Goal: Transaction & Acquisition: Purchase product/service

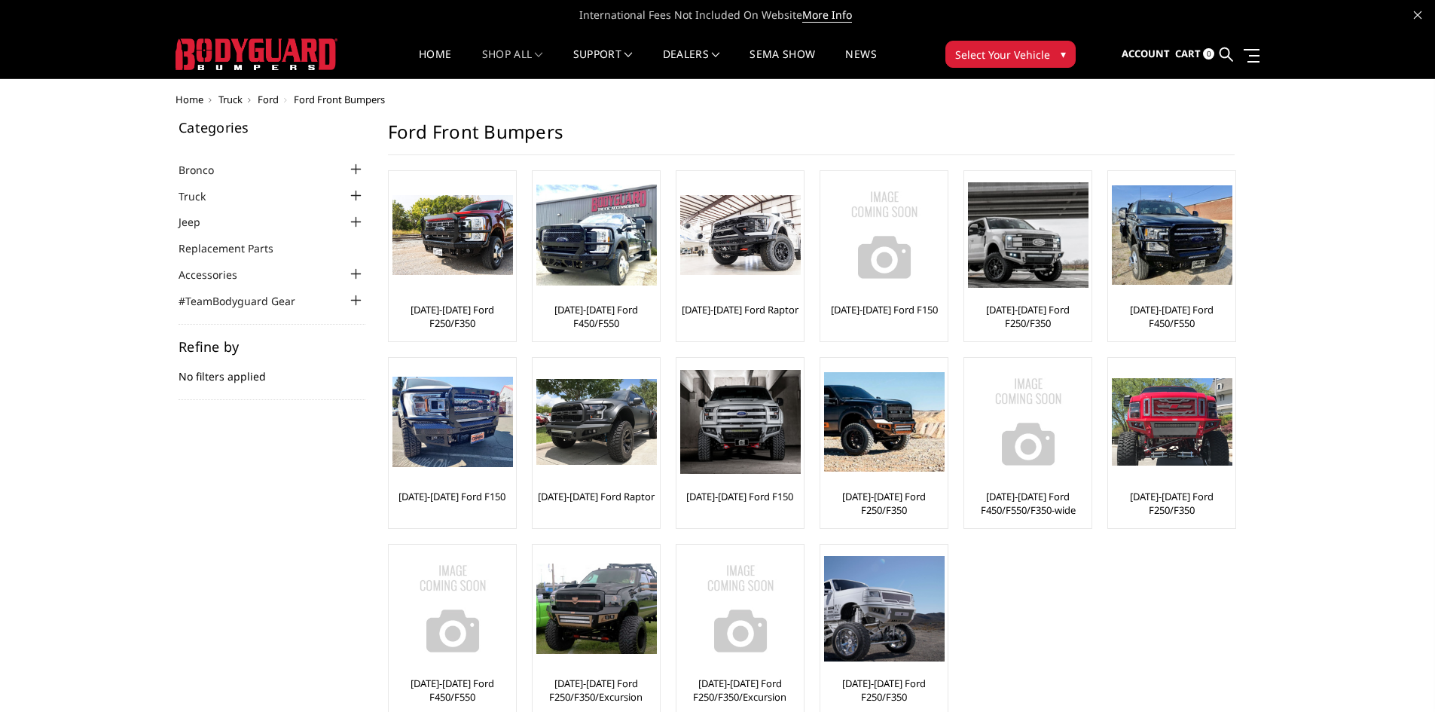
click at [1011, 53] on span "Select Your Vehicle" at bounding box center [1002, 55] width 95 height 16
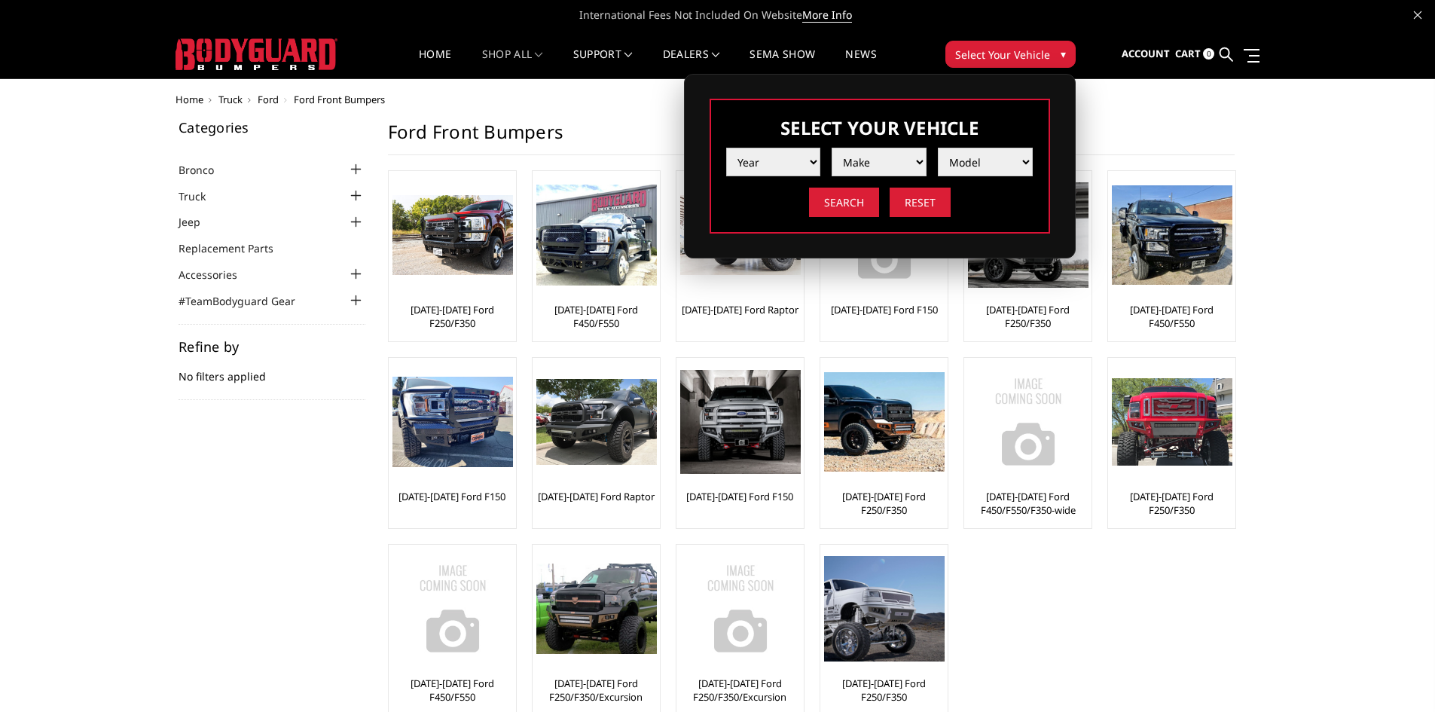
click at [750, 162] on select "Year 2025 2024 2023 2022 2021 2020 2019 2018 2017 2016 2015 2014 2013 2012 2011…" at bounding box center [773, 162] width 95 height 29
select select "yr_2025"
click at [726, 148] on select "Year 2025 2024 2023 2022 2021 2020 2019 2018 2017 2016 2015 2014 2013 2012 2011…" at bounding box center [773, 162] width 95 height 29
click at [836, 159] on select "Make Chevrolet Ford GMC Ram Toyota" at bounding box center [879, 162] width 95 height 29
select select "mk_ford"
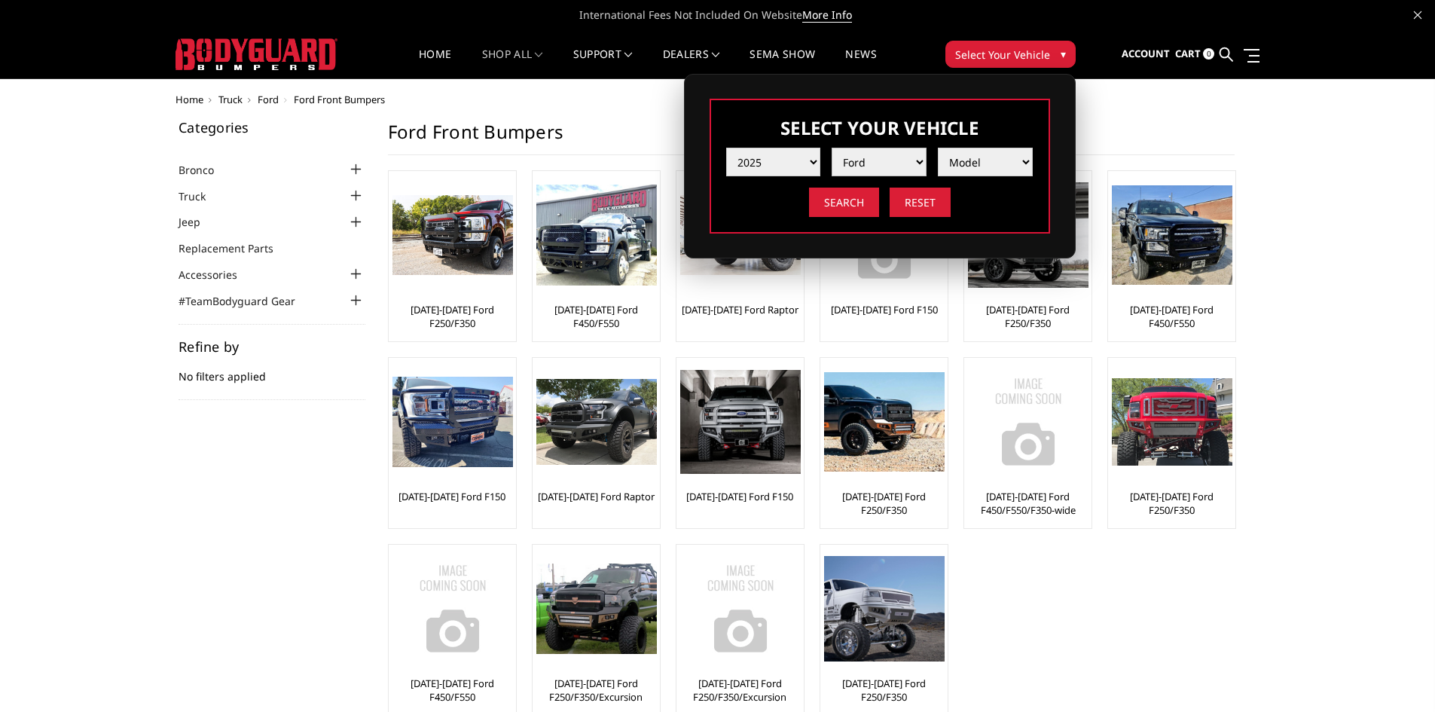
click at [832, 148] on select "Make Chevrolet Ford GMC Ram Toyota" at bounding box center [879, 162] width 95 height 29
click at [972, 156] on select "Model F150 F150 Raptor F250 / F350 F450 F550" at bounding box center [985, 162] width 95 height 29
select select "md_f250-f350"
click at [938, 148] on select "Model F150 F150 Raptor F250 / F350 F450 F550" at bounding box center [985, 162] width 95 height 29
click at [867, 197] on input "Search" at bounding box center [844, 202] width 70 height 29
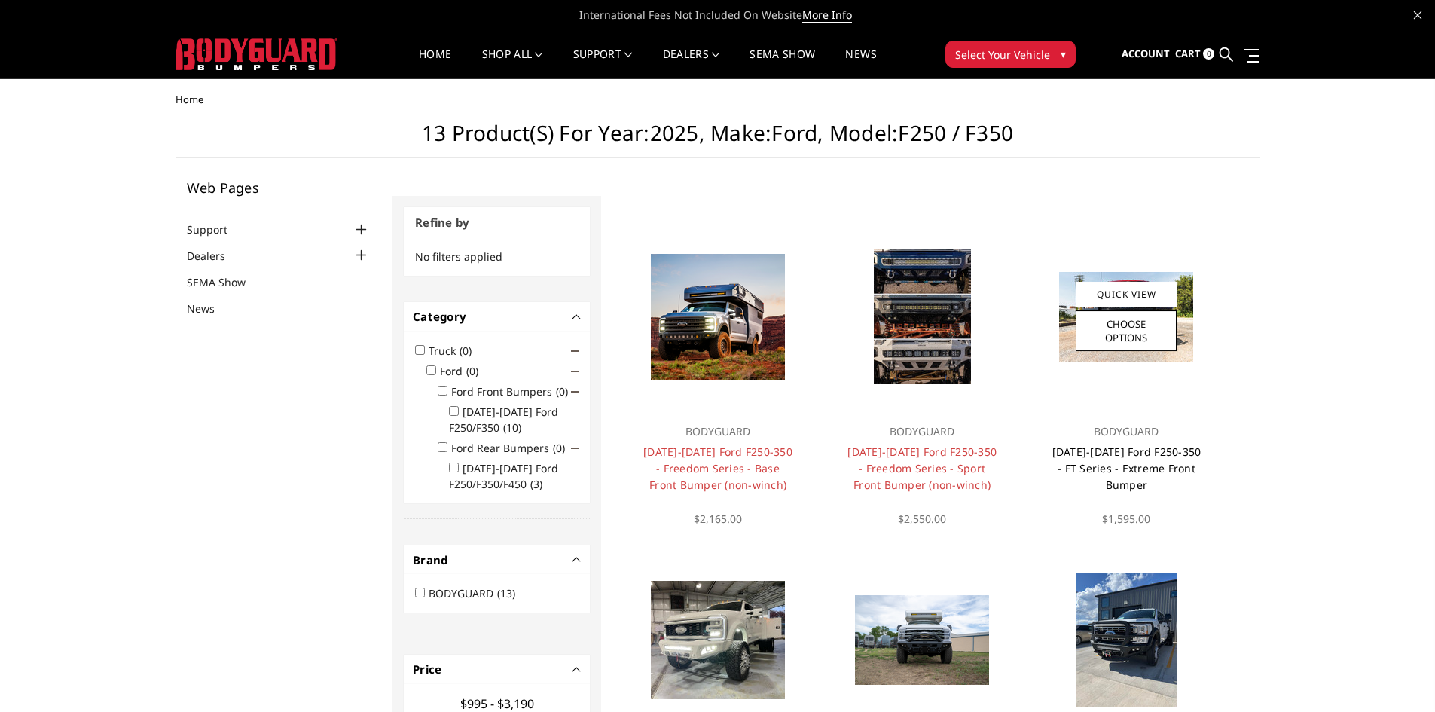
click at [1107, 467] on link "[DATE]-[DATE] Ford F250-350 - FT Series - Extreme Front Bumper" at bounding box center [1126, 467] width 149 height 47
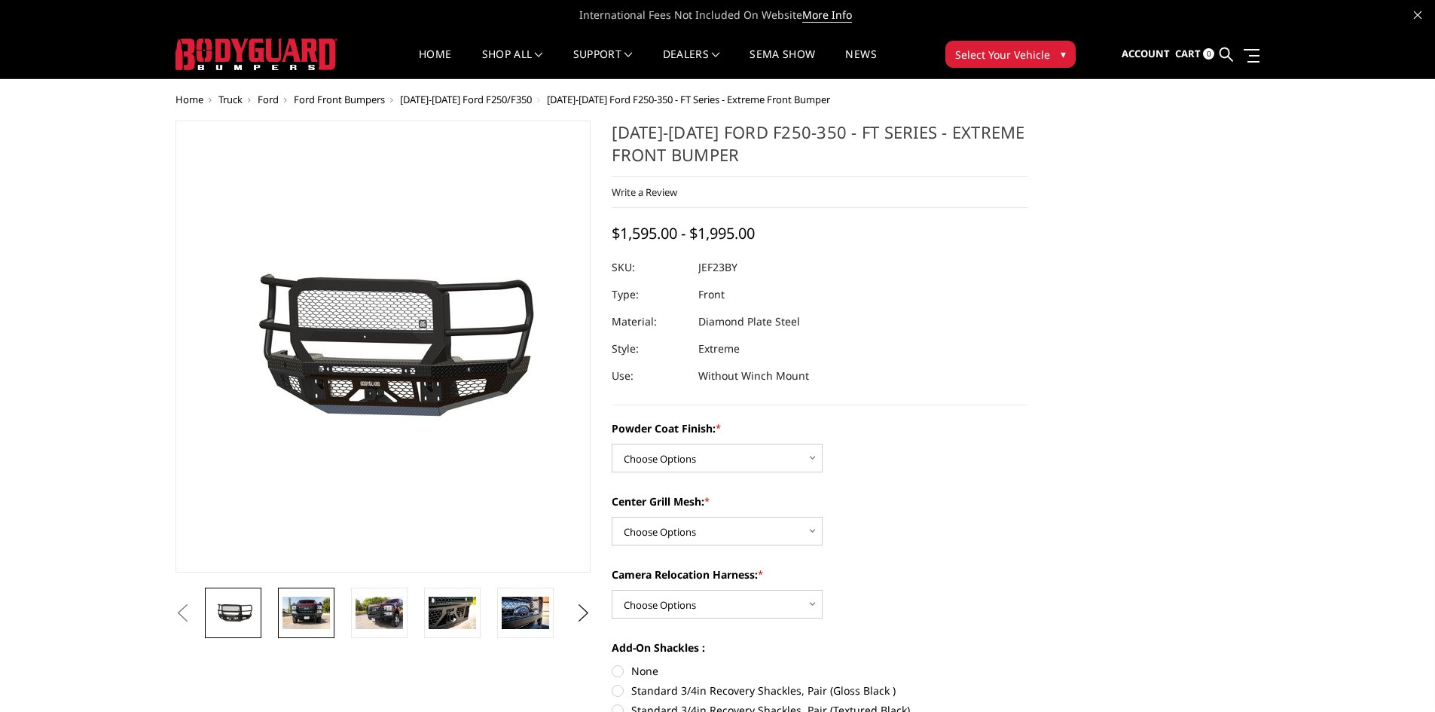
click at [304, 613] on img at bounding box center [305, 613] width 47 height 32
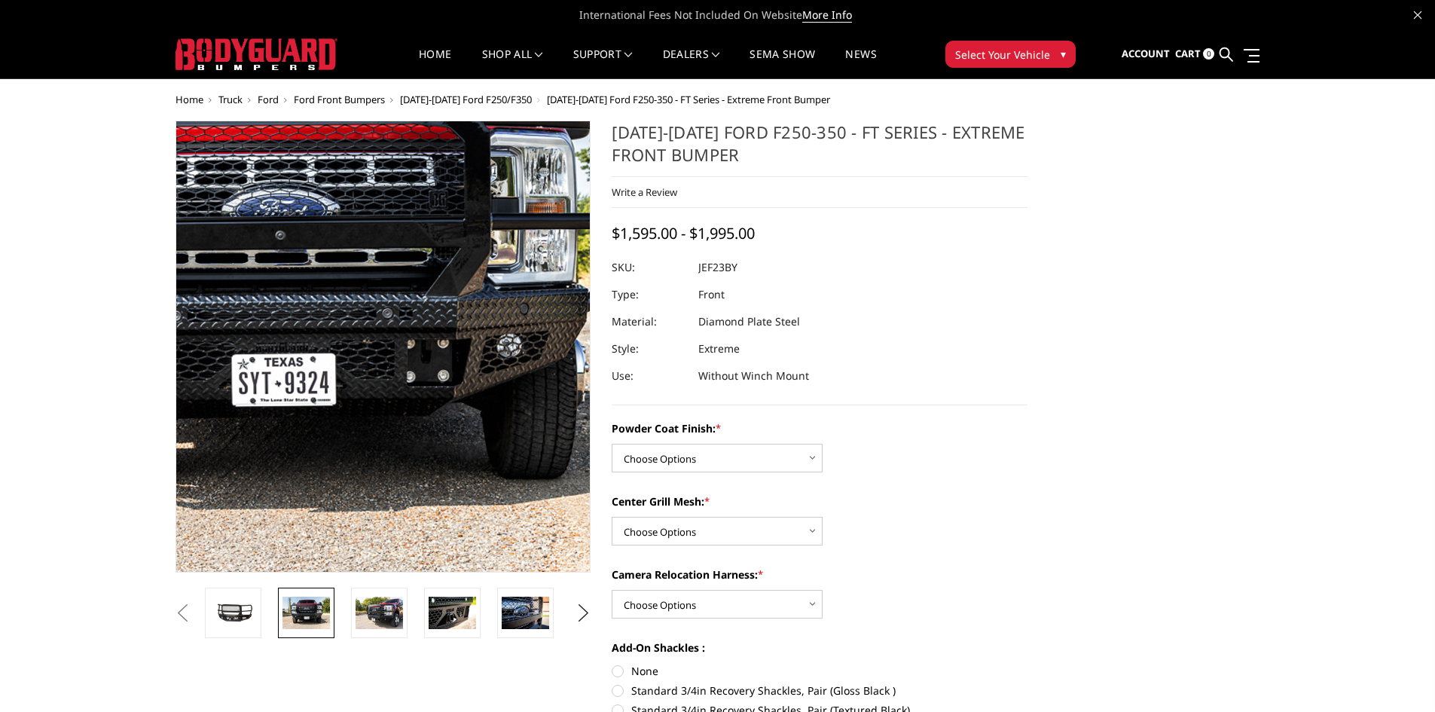
click at [467, 503] on img at bounding box center [273, 280] width 964 height 643
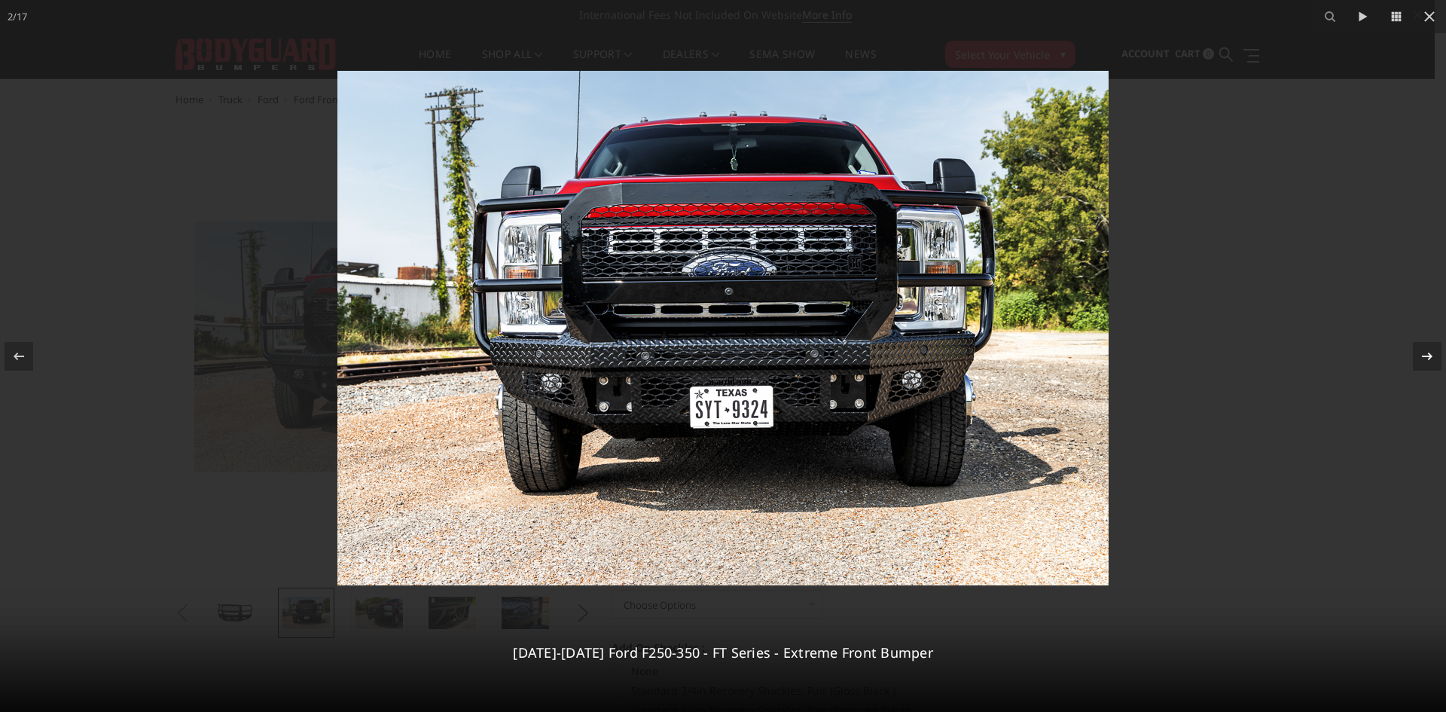
click at [1420, 356] on icon at bounding box center [1427, 356] width 18 height 18
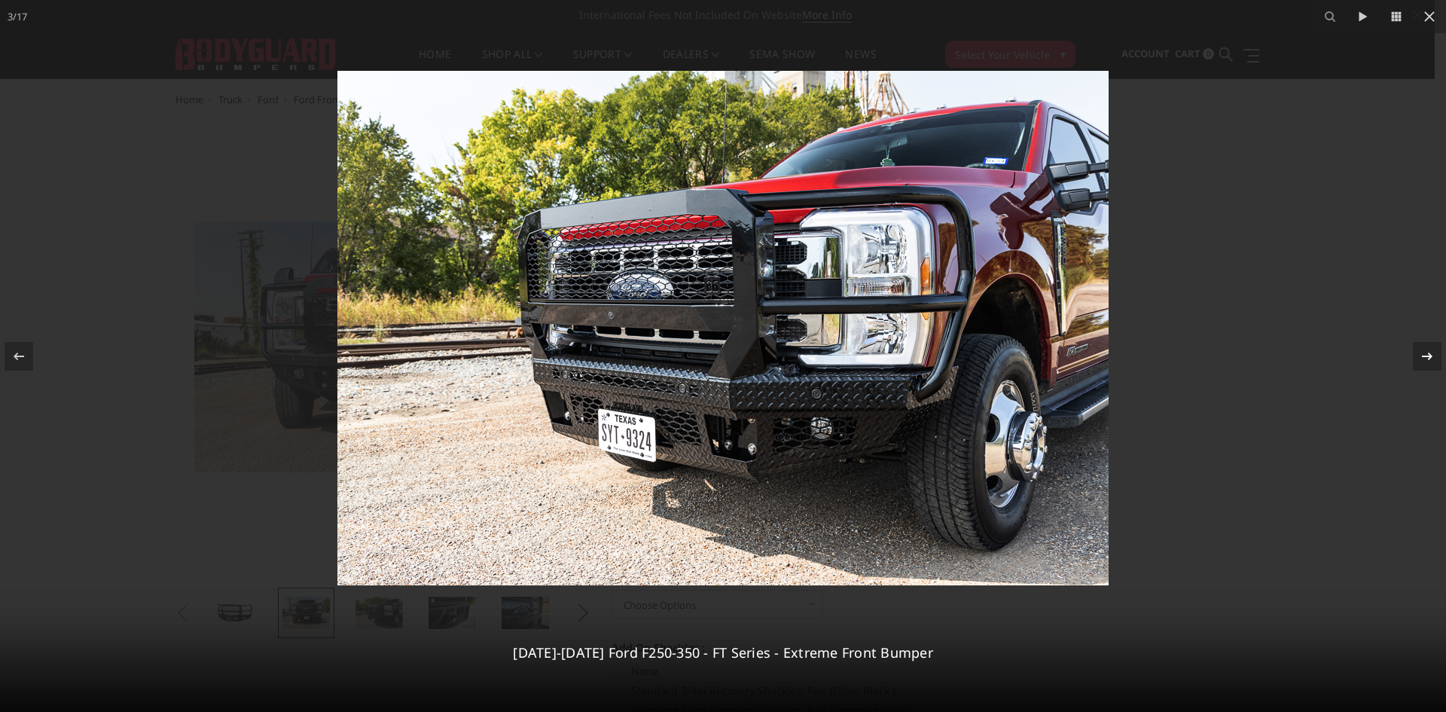
click at [1420, 356] on icon at bounding box center [1427, 356] width 18 height 18
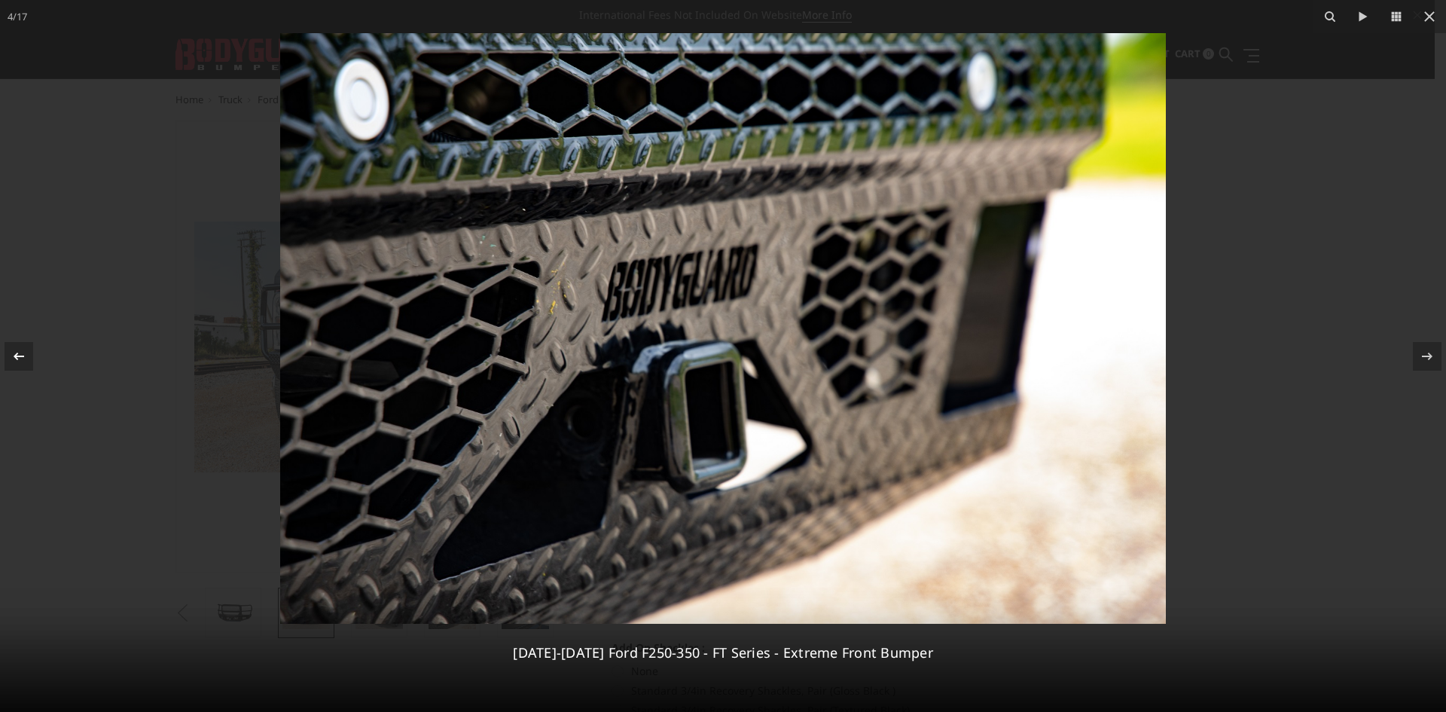
click at [26, 350] on icon at bounding box center [19, 356] width 18 height 18
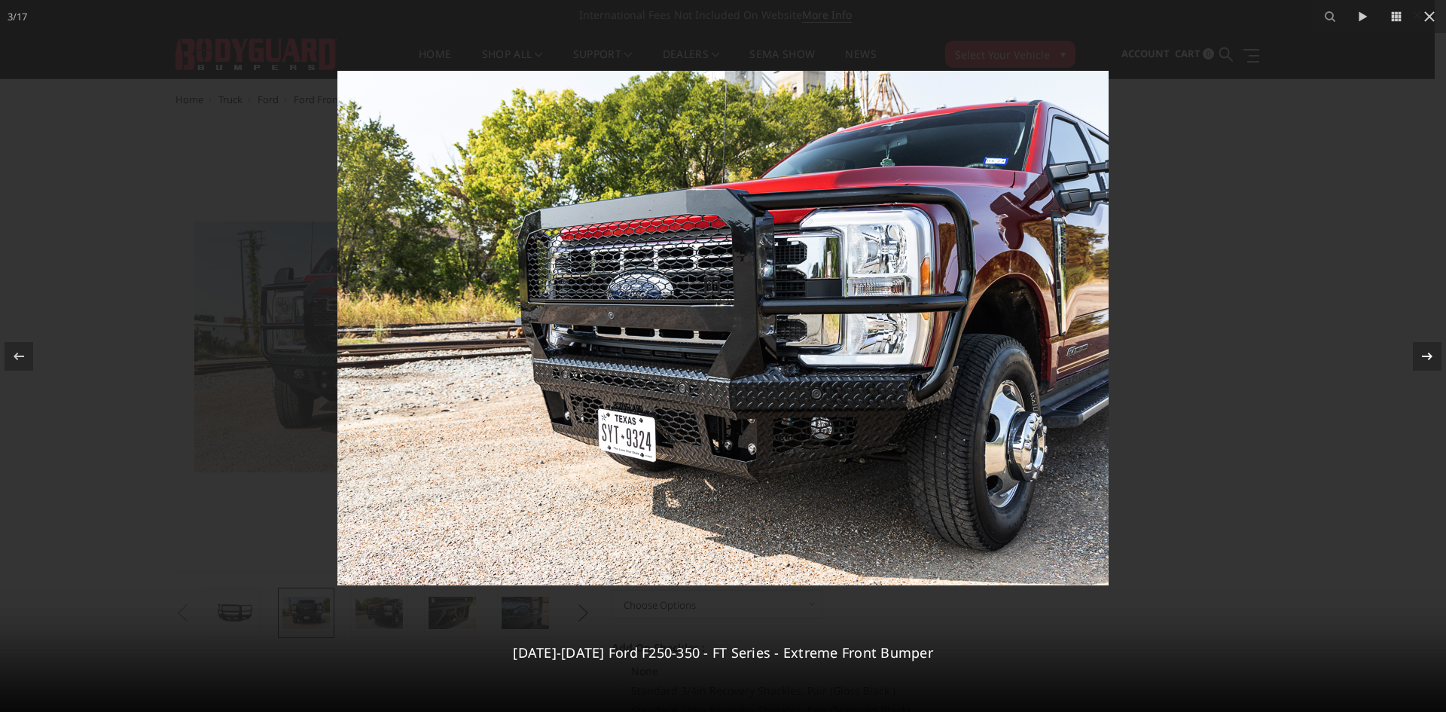
click at [1424, 356] on icon at bounding box center [1427, 356] width 18 height 18
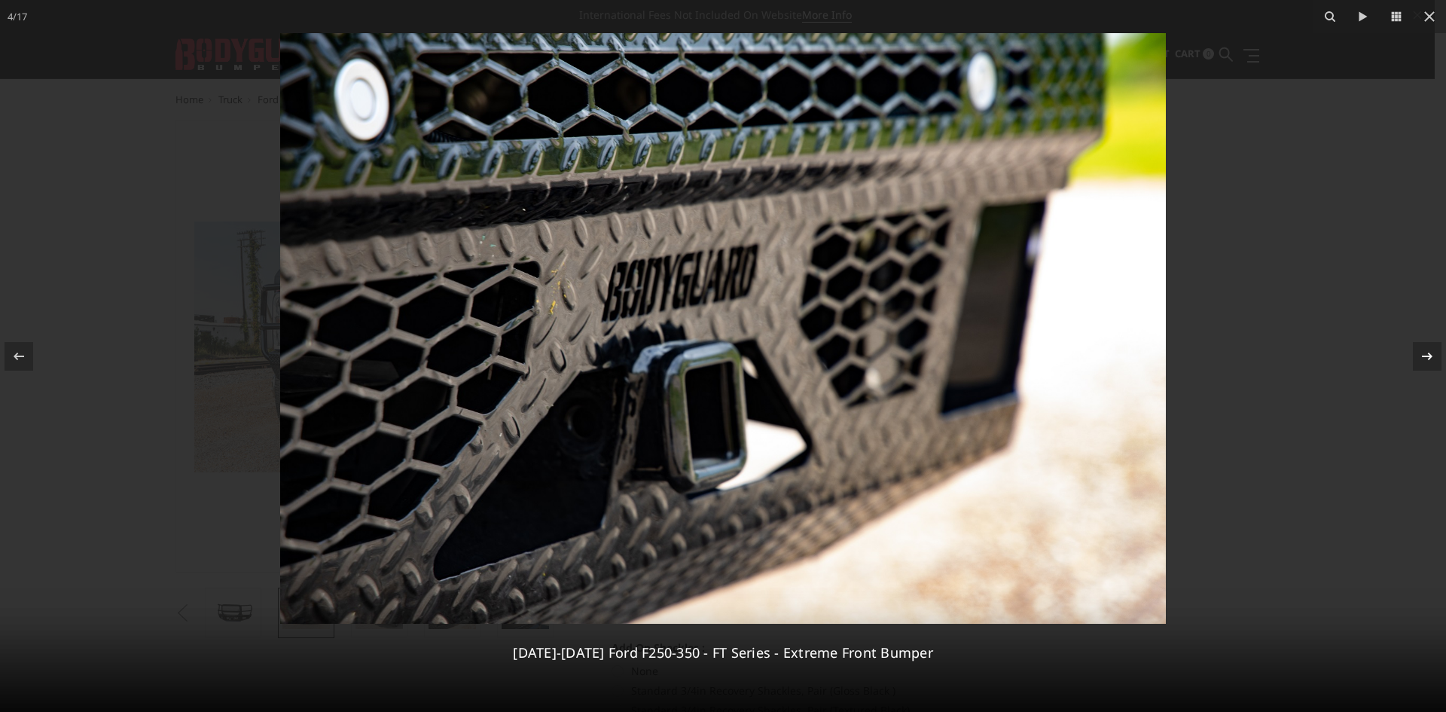
click at [1425, 356] on icon at bounding box center [1427, 356] width 18 height 18
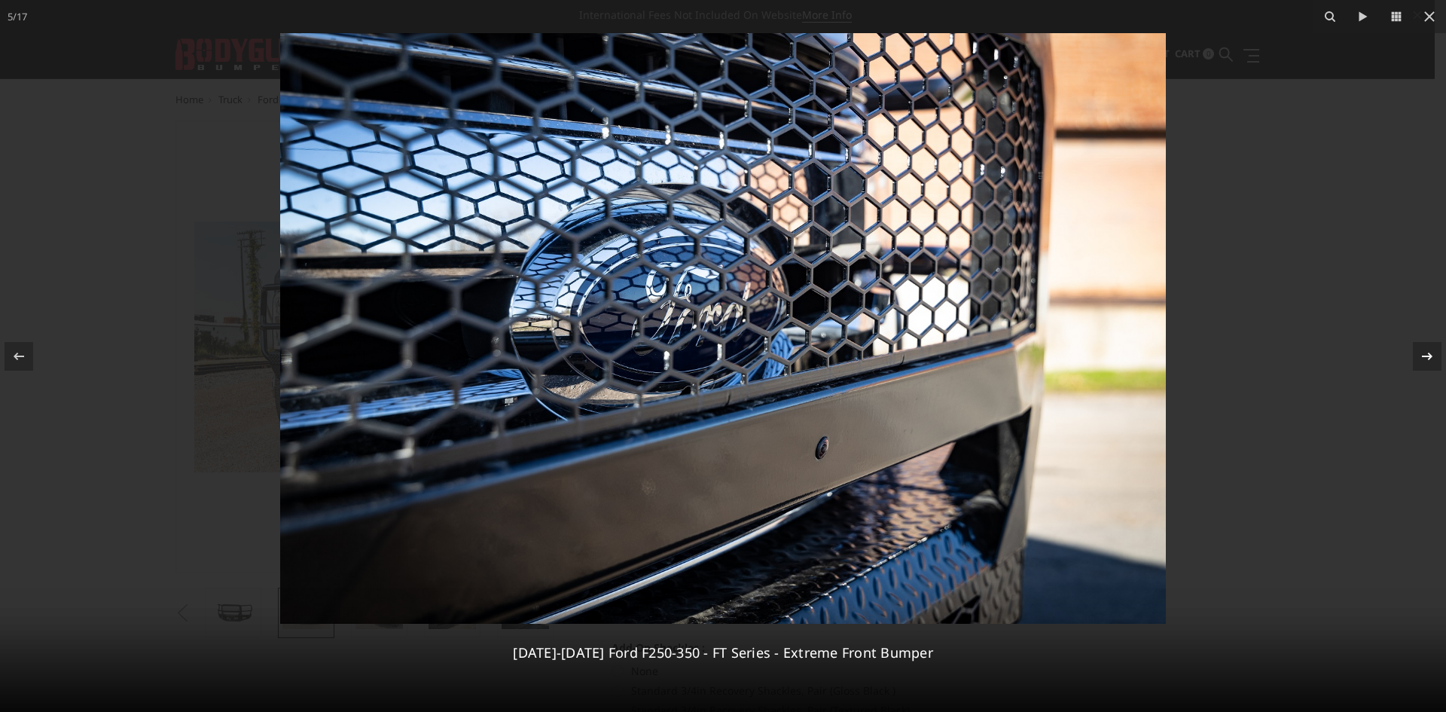
click at [1425, 356] on icon at bounding box center [1427, 356] width 18 height 18
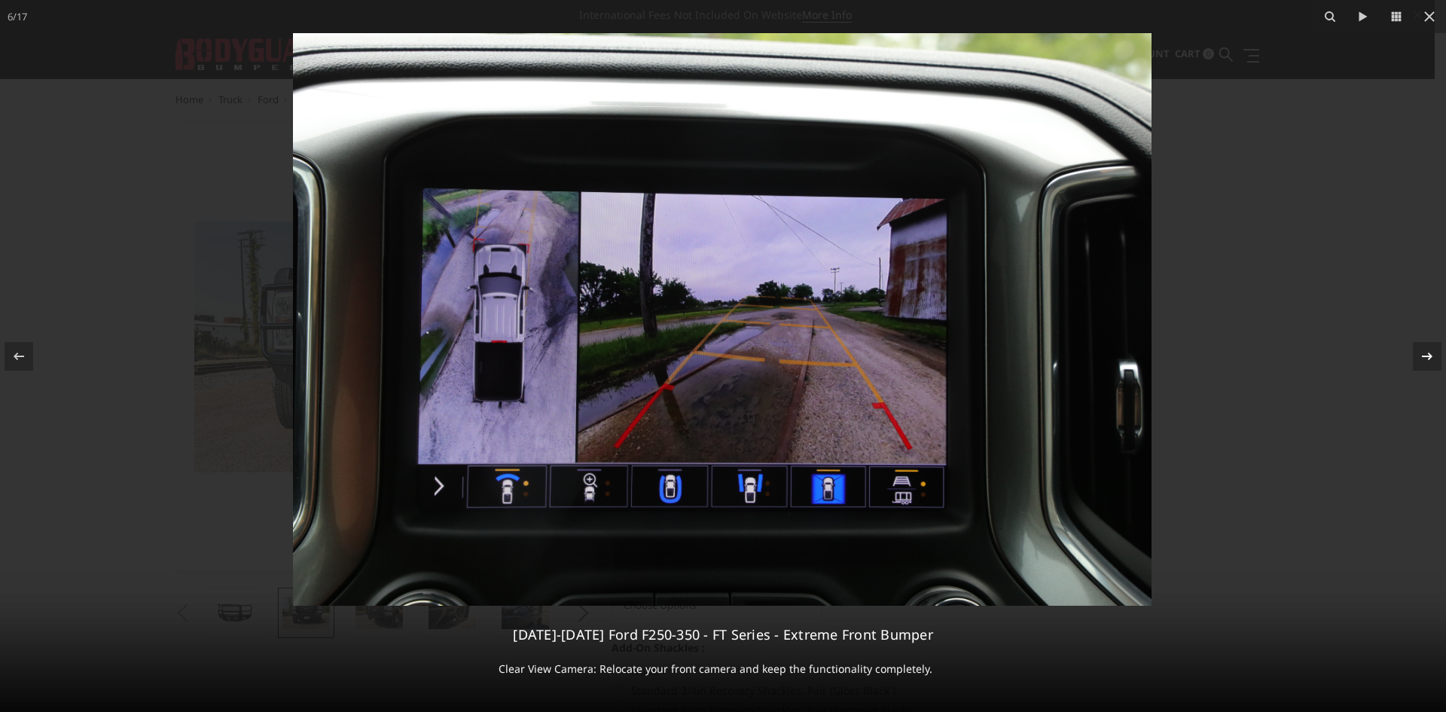
click at [1425, 356] on icon at bounding box center [1427, 356] width 18 height 18
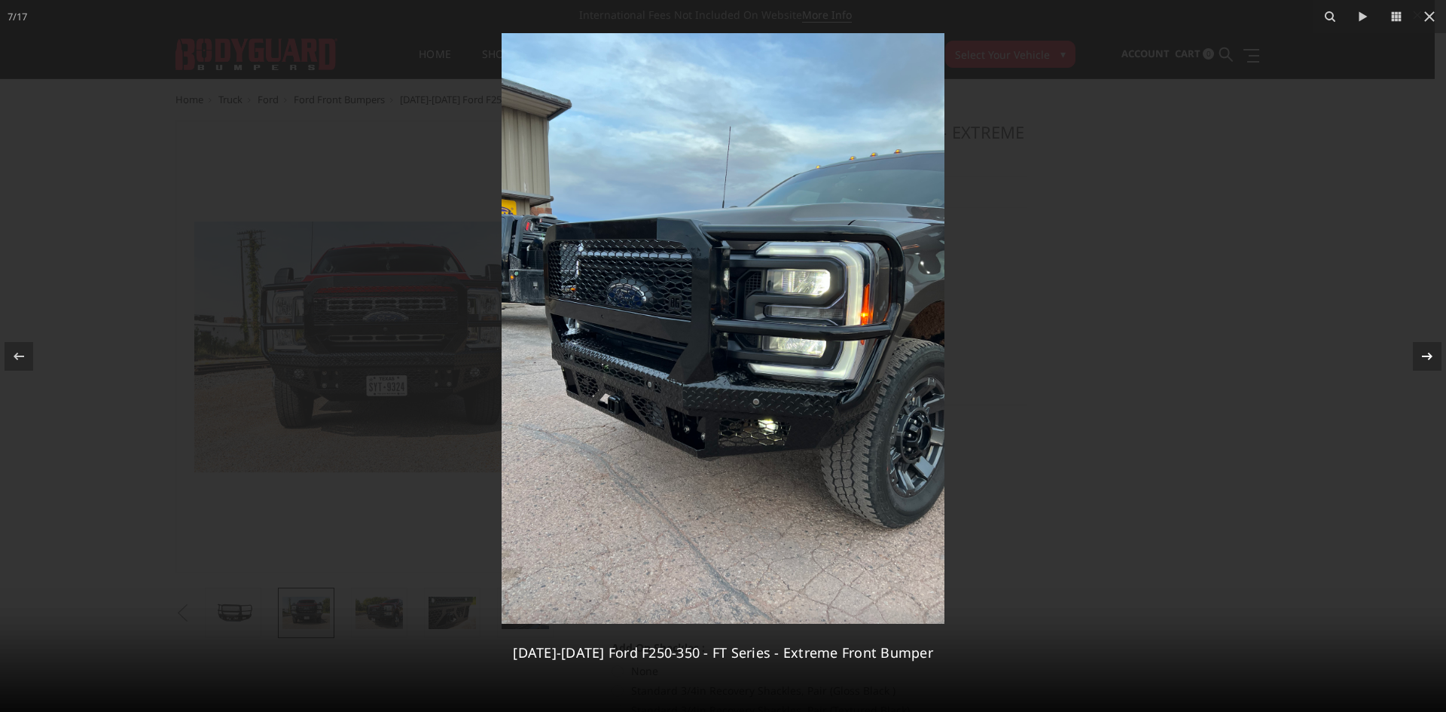
click at [1420, 353] on icon at bounding box center [1427, 356] width 18 height 18
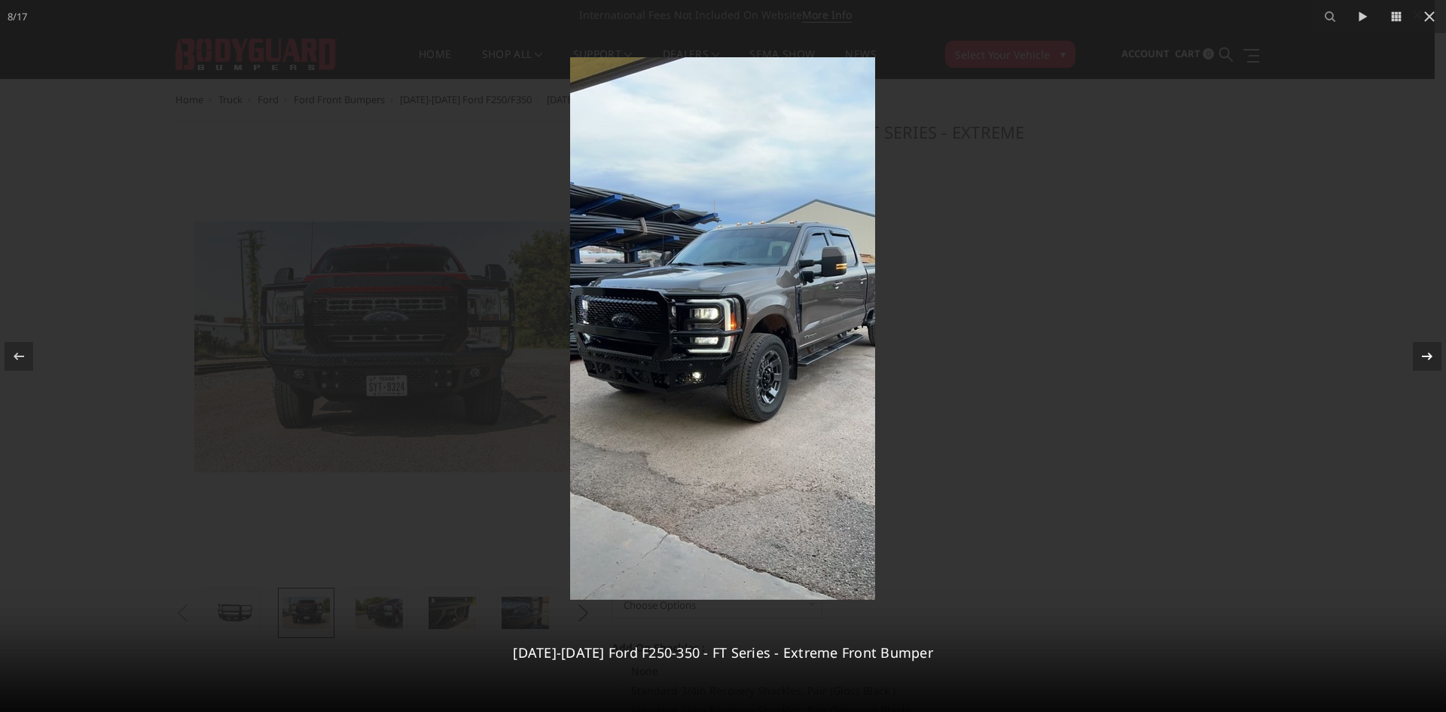
click at [1420, 353] on icon at bounding box center [1427, 356] width 18 height 18
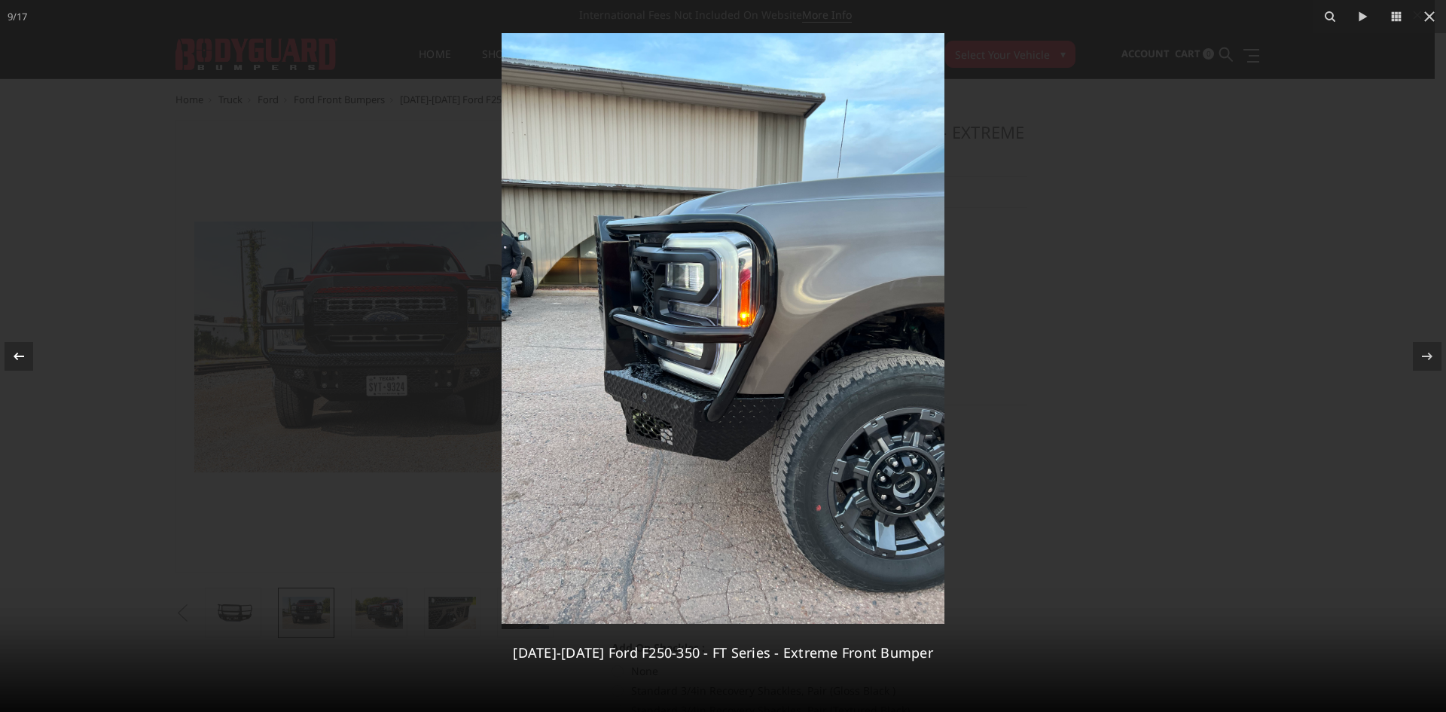
click at [31, 349] on div at bounding box center [19, 356] width 29 height 29
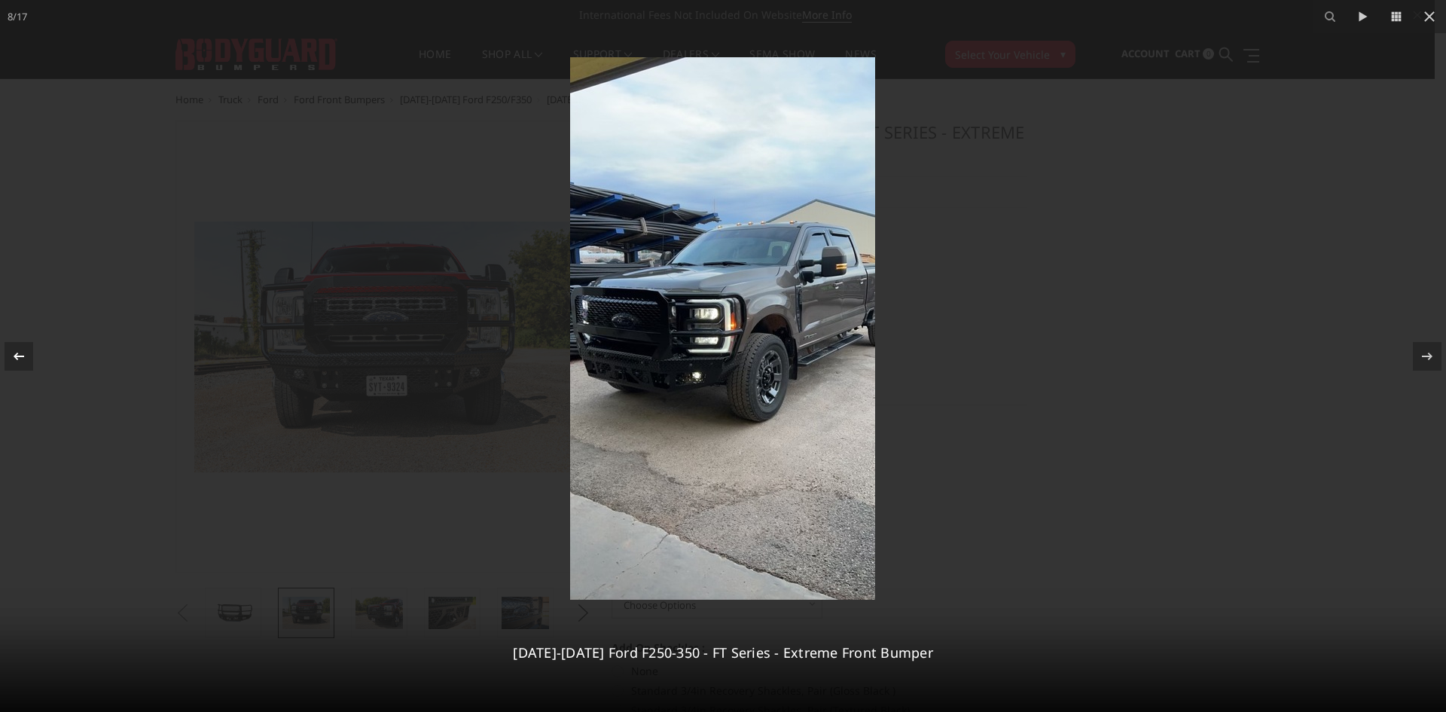
click at [31, 349] on div at bounding box center [19, 356] width 29 height 29
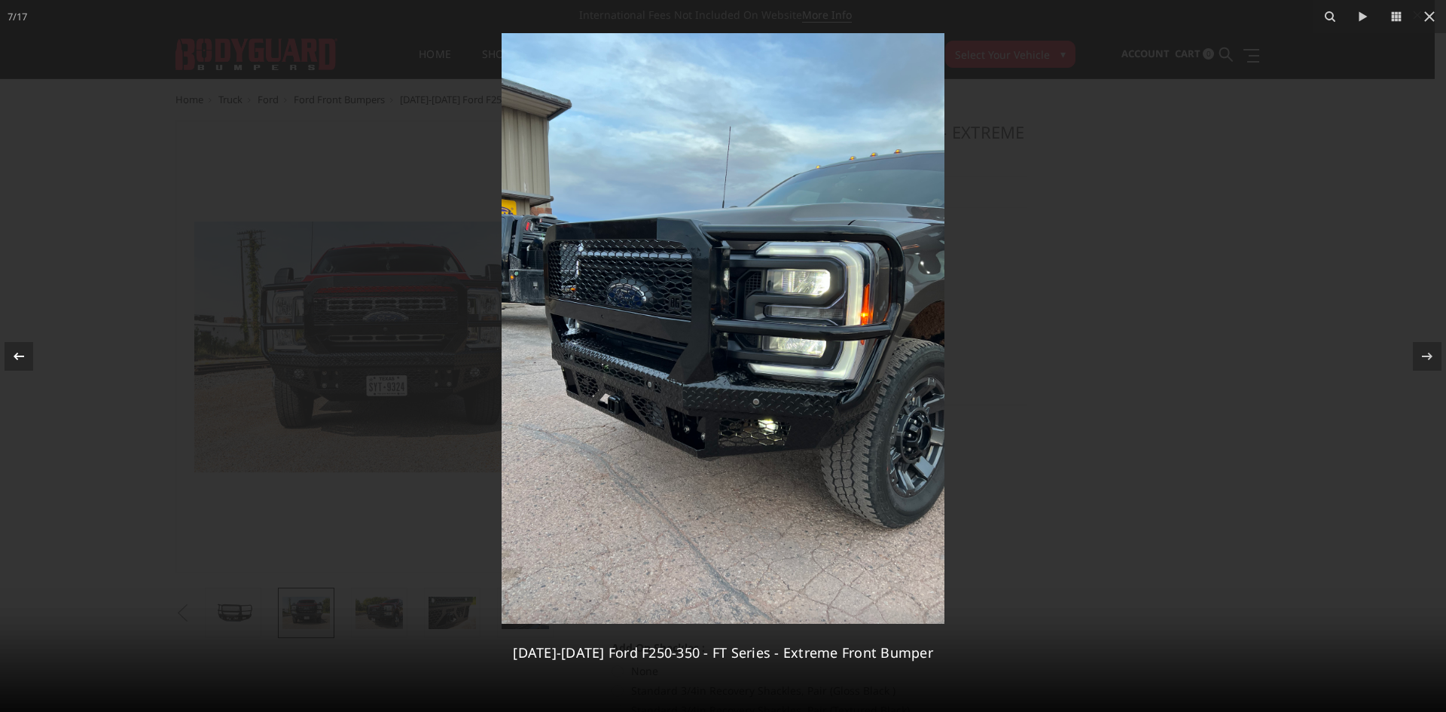
click at [23, 359] on icon at bounding box center [19, 356] width 18 height 18
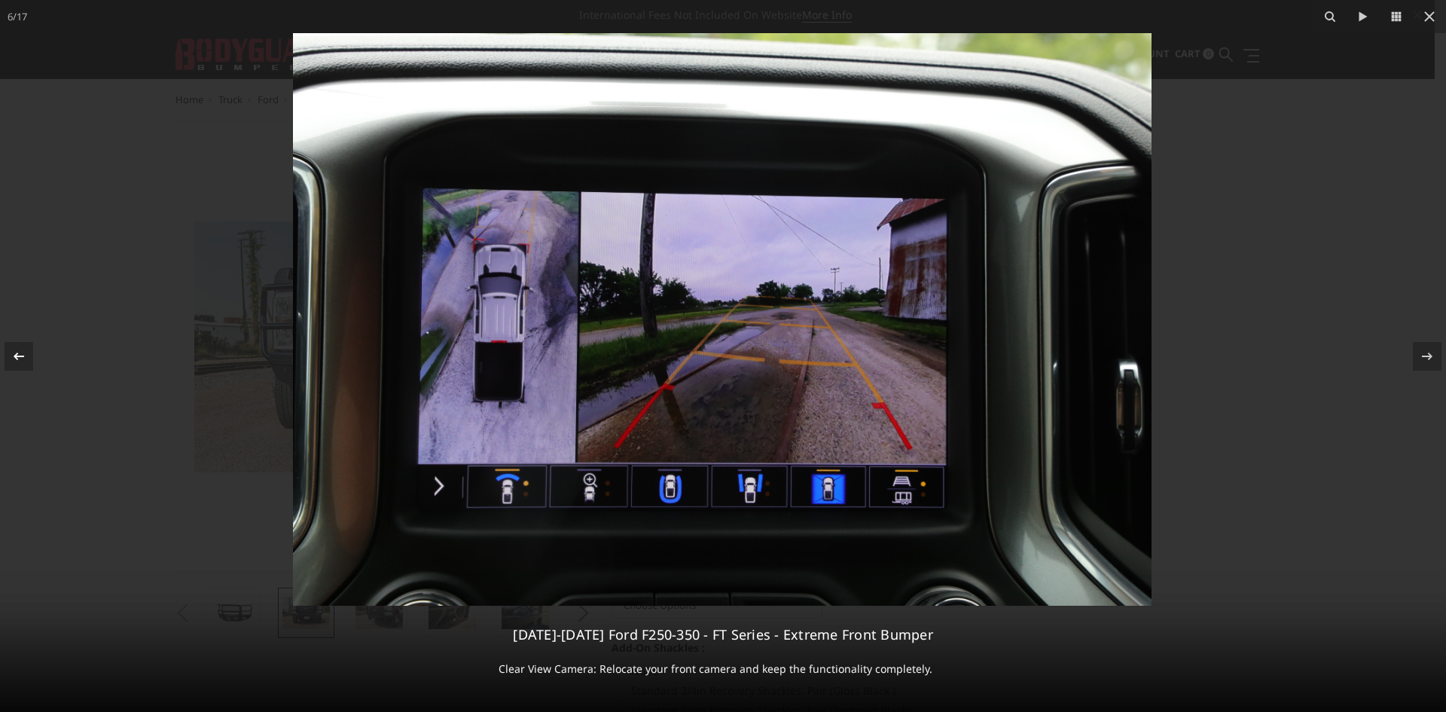
click at [20, 359] on icon at bounding box center [19, 356] width 18 height 18
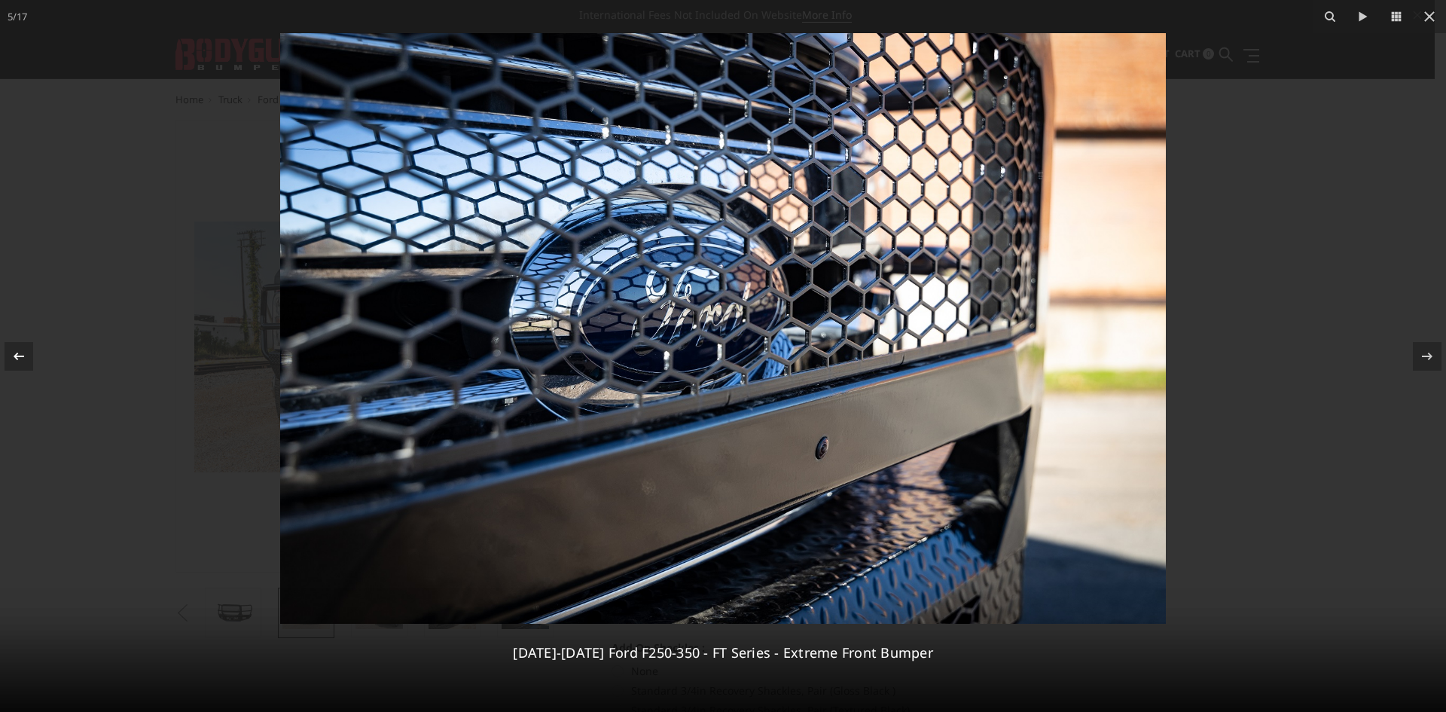
click at [23, 360] on icon at bounding box center [19, 356] width 18 height 18
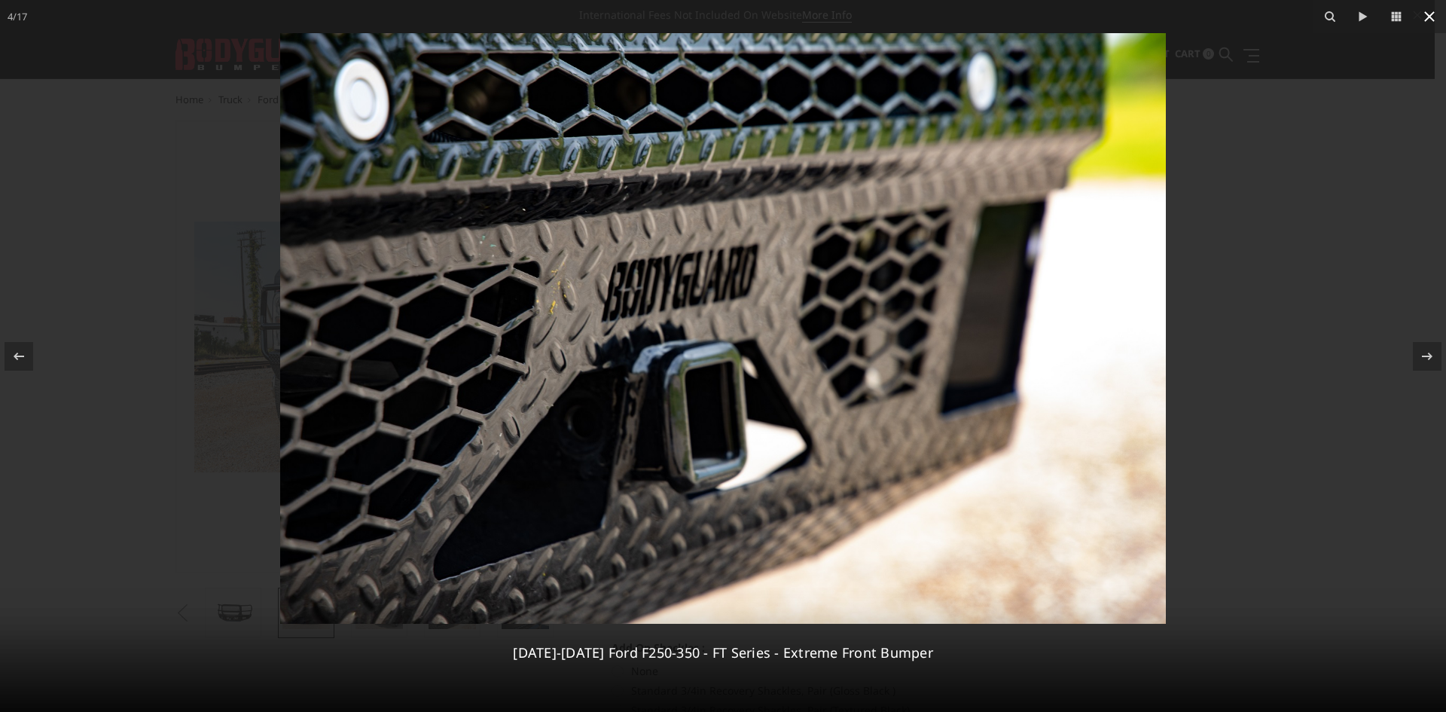
click at [1430, 23] on icon at bounding box center [1430, 17] width 18 height 18
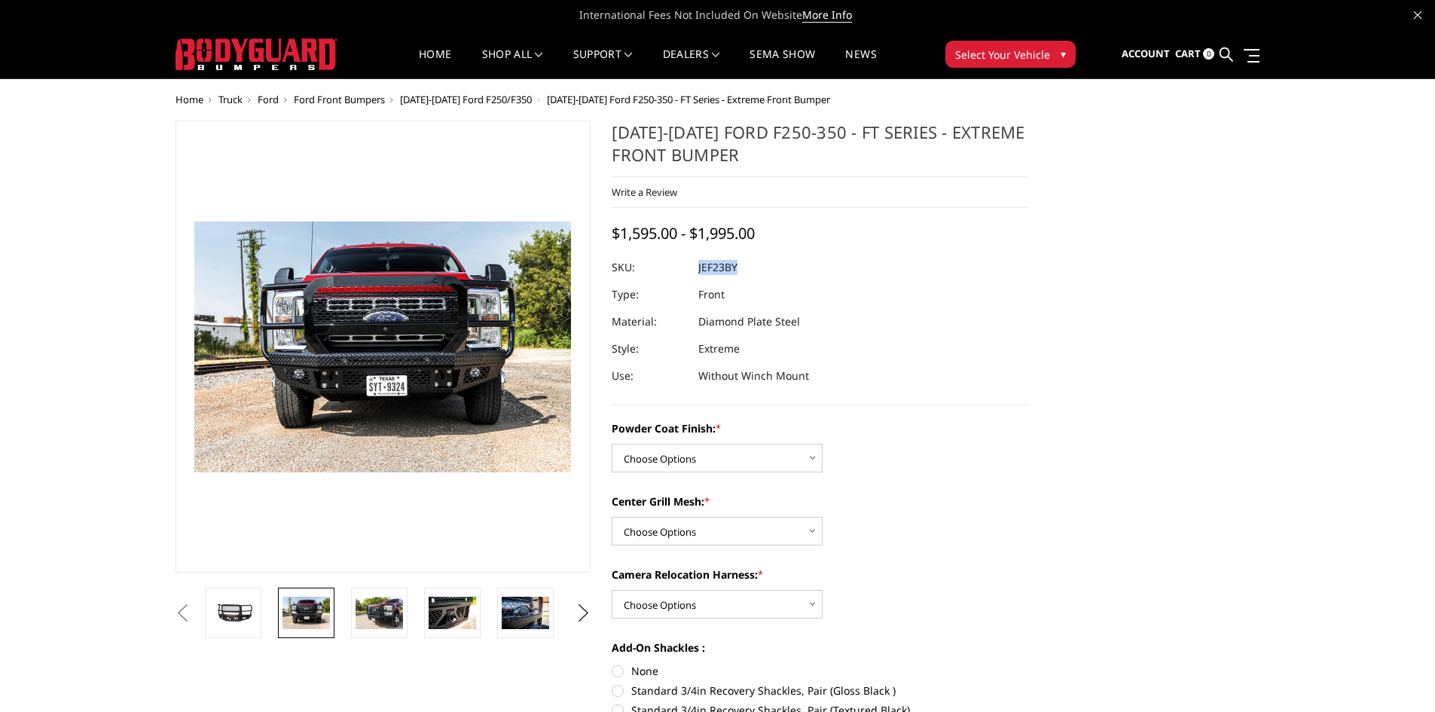
drag, startPoint x: 739, startPoint y: 270, endPoint x: 698, endPoint y: 269, distance: 40.7
click at [698, 269] on dl "SKU: JEF23BY UPC: Type: Front Material: Diamond Plate Steel Style: Extreme Use:…" at bounding box center [820, 322] width 416 height 136
copy dl "JEF23BY UPC:"
click at [776, 449] on select "Choose Options Bare Metal Gloss Black Powder Coat Textured Black Powder Coat" at bounding box center [717, 458] width 211 height 29
select select "3264"
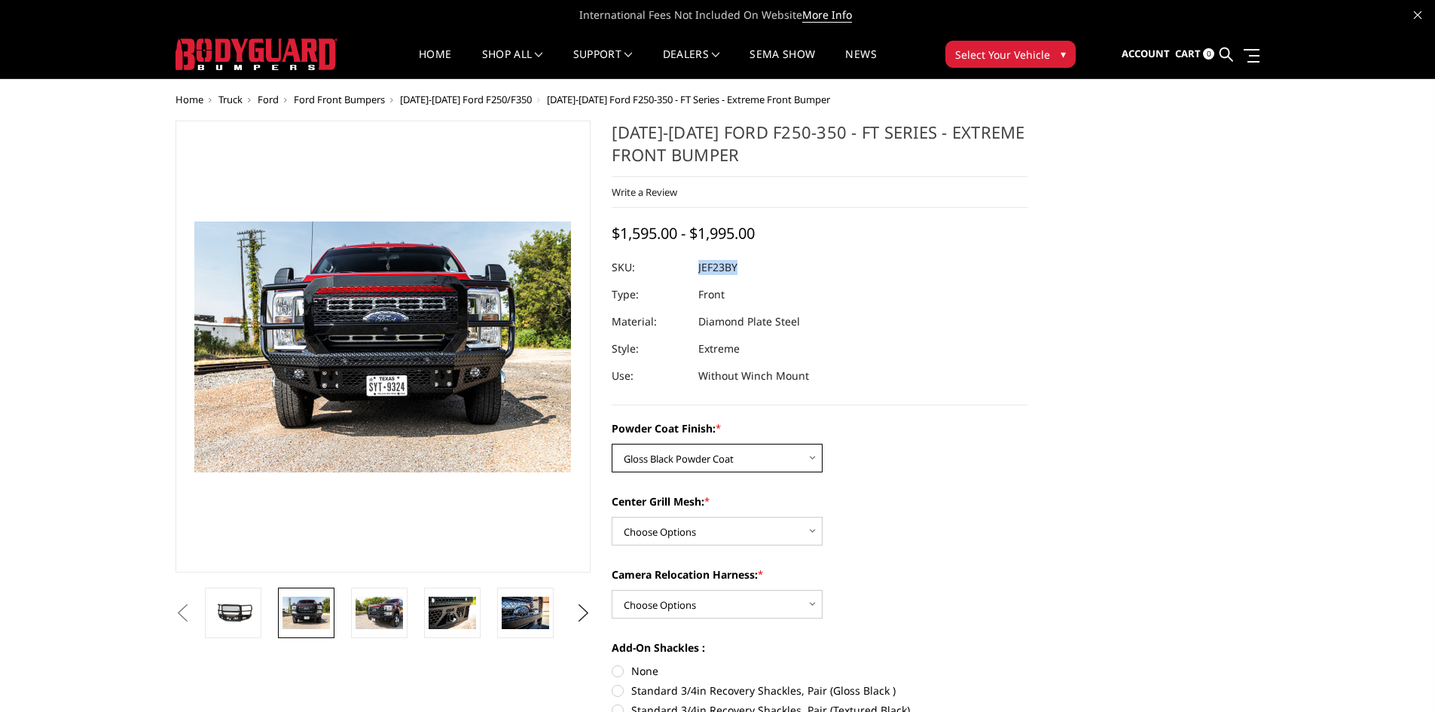
click at [612, 444] on select "Choose Options Bare Metal Gloss Black Powder Coat Textured Black Powder Coat" at bounding box center [717, 458] width 211 height 29
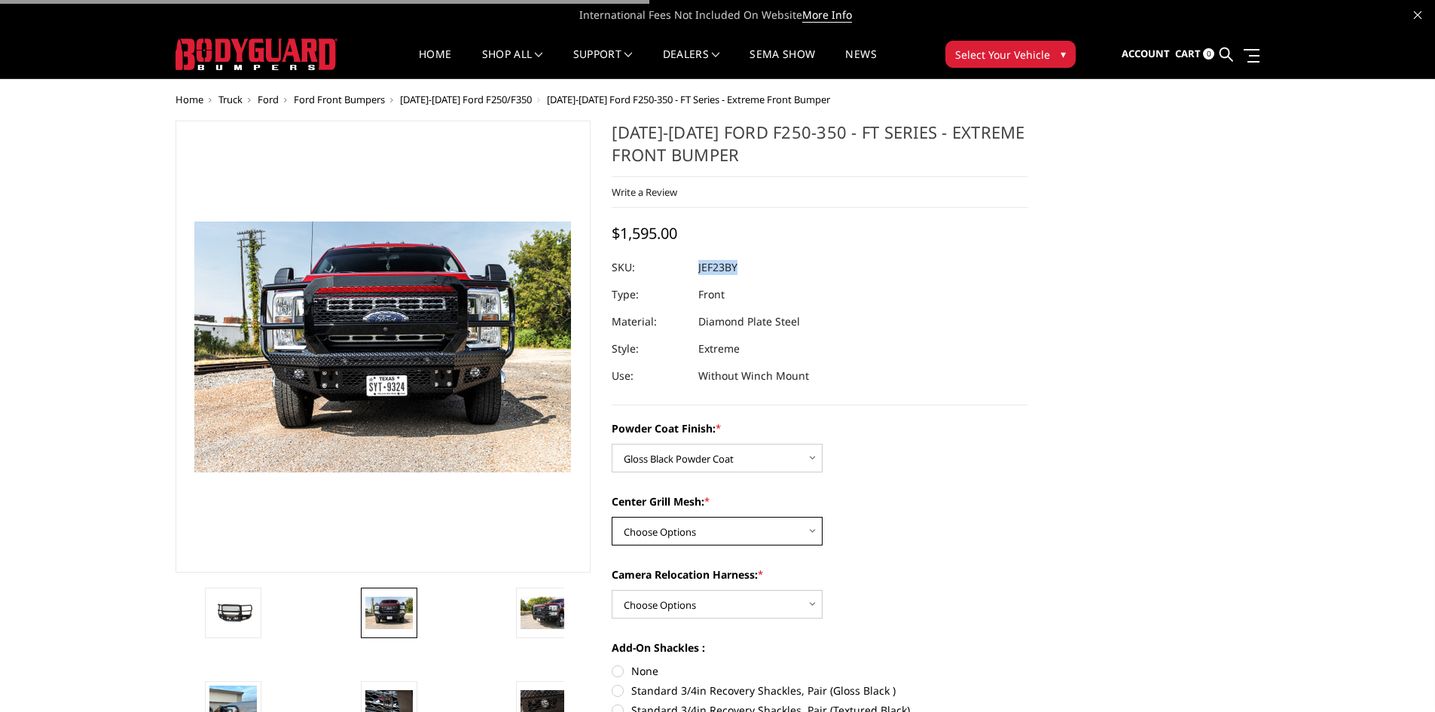
click at [729, 535] on select "Choose Options WITH Expanded Metal in Center Grill WITHOUT Expanded Metal in Ce…" at bounding box center [717, 531] width 211 height 29
select select "3266"
click at [612, 517] on select "Choose Options WITH Expanded Metal in Center Grill WITHOUT Expanded Metal in Ce…" at bounding box center [717, 531] width 211 height 29
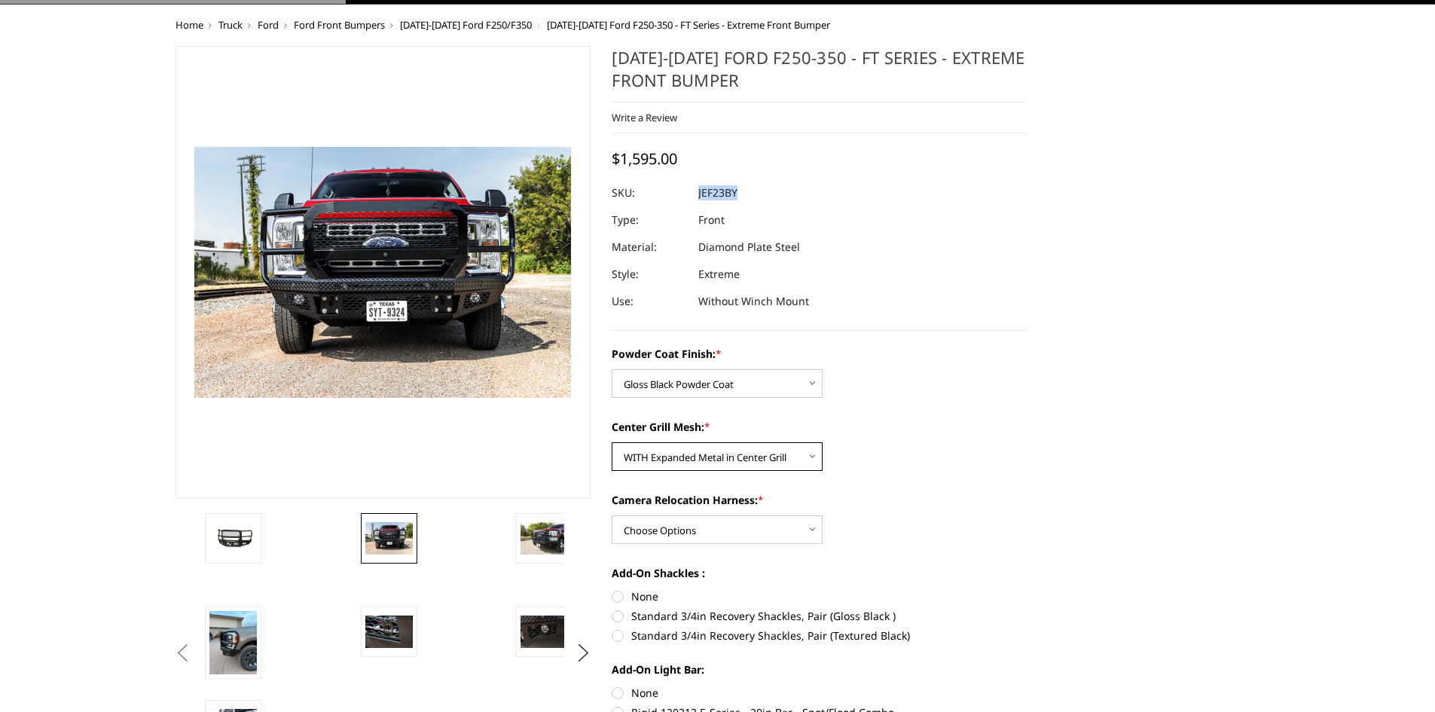
scroll to position [151, 0]
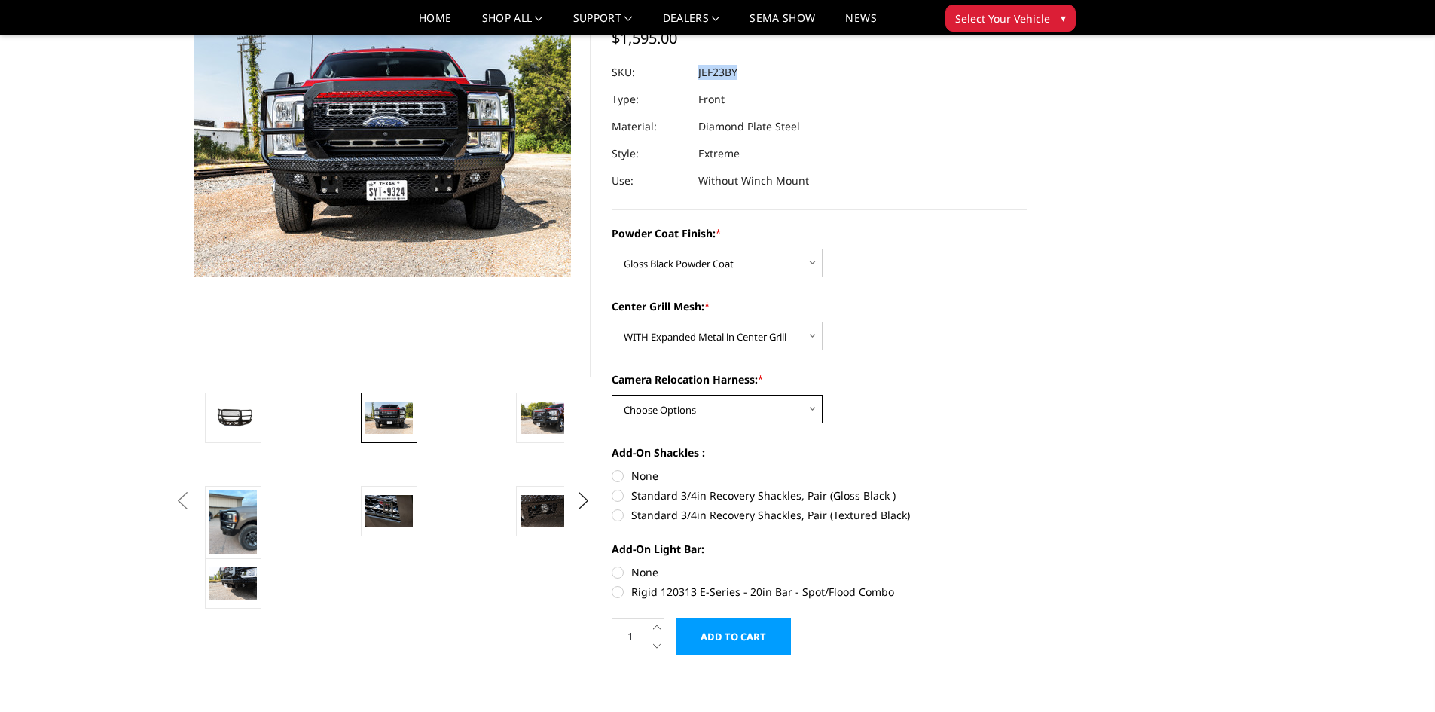
click at [785, 416] on select "Choose Options WITH Camera Relocation Harness WITHOUT Camera Relocation Harness" at bounding box center [717, 409] width 211 height 29
select select "3268"
click at [612, 395] on select "Choose Options WITH Camera Relocation Harness WITHOUT Camera Relocation Harness" at bounding box center [717, 409] width 211 height 29
click at [621, 493] on label "Standard 3/4in Recovery Shackles, Pair (Gloss Black )" at bounding box center [820, 495] width 416 height 16
click at [1027, 469] on input "Standard 3/4in Recovery Shackles, Pair (Gloss Black )" at bounding box center [1027, 468] width 1 height 1
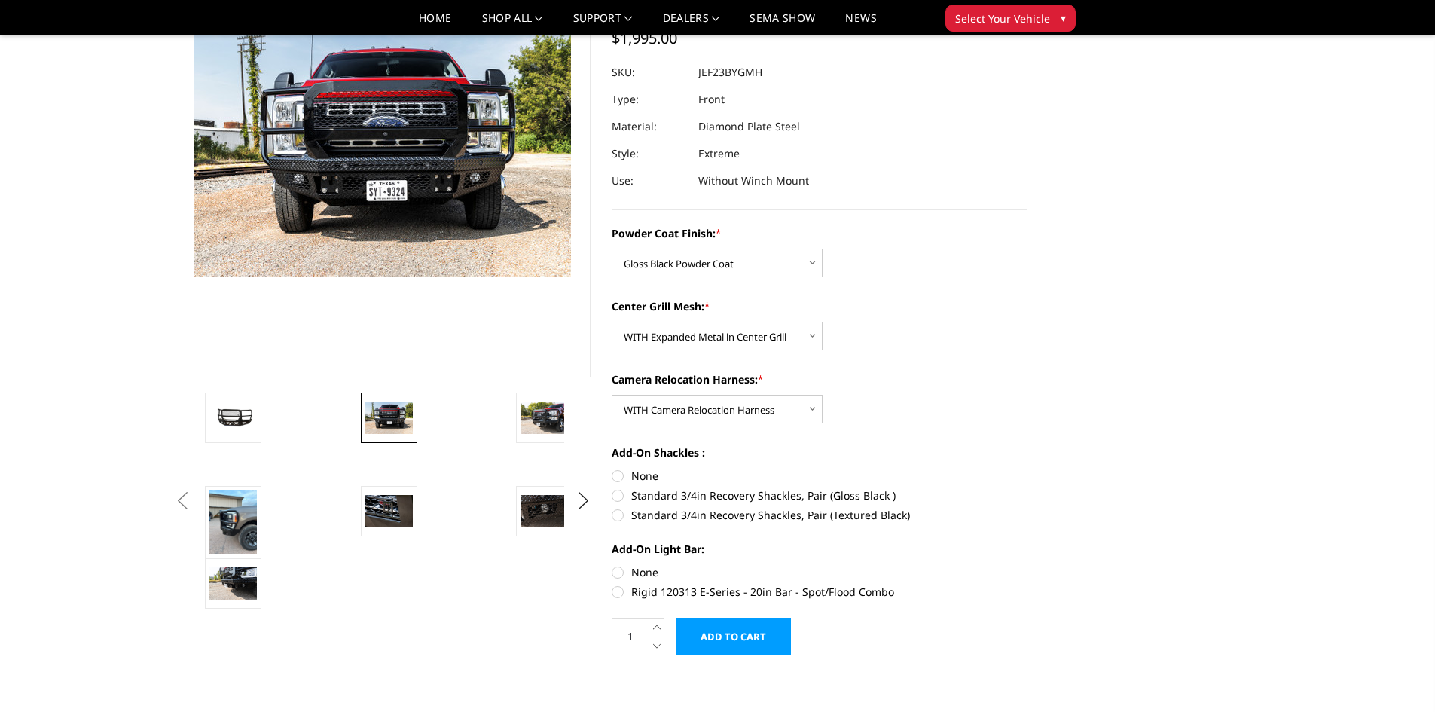
radio input "true"
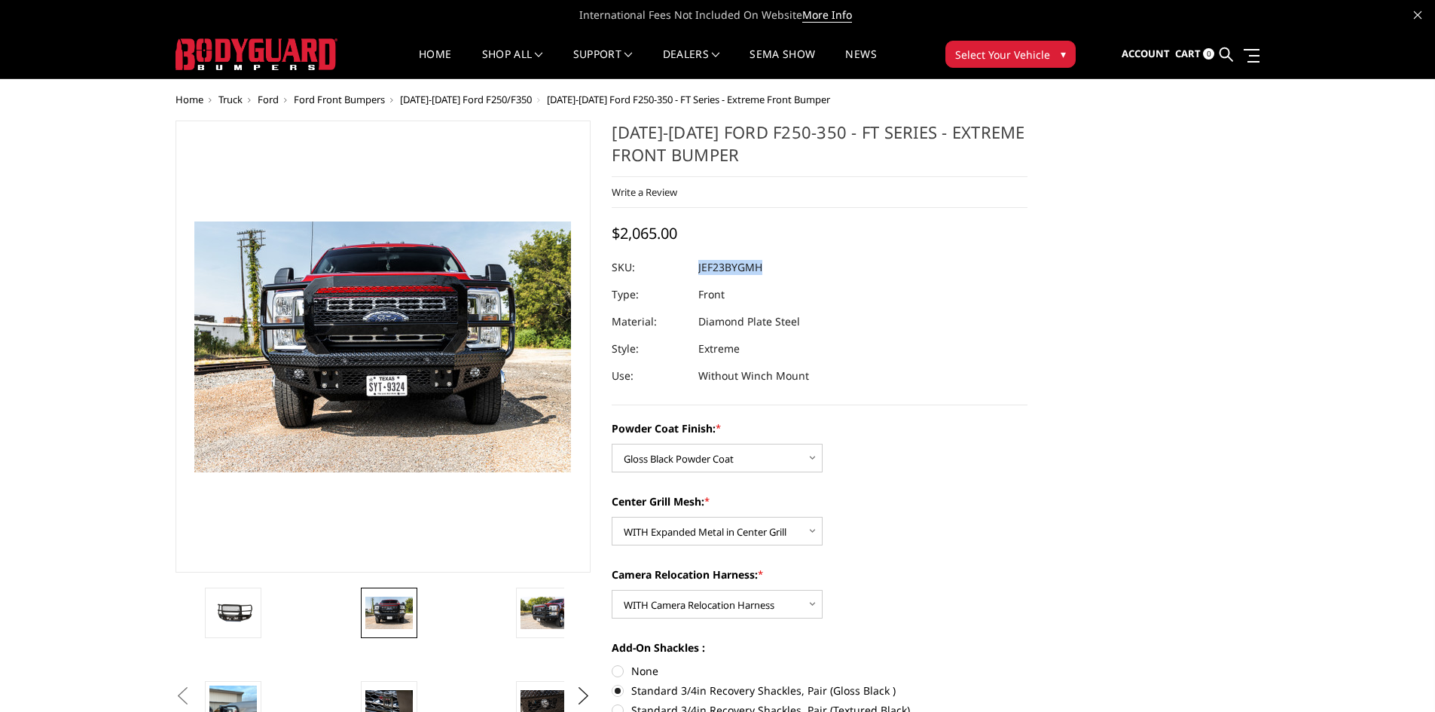
drag, startPoint x: 770, startPoint y: 264, endPoint x: 699, endPoint y: 269, distance: 71.0
click at [699, 269] on dl "SKU: JEF23BYGMH UPC: Type: Front Material: Diamond Plate Steel Style: Extreme U…" at bounding box center [820, 322] width 416 height 136
copy dl "JEF23BYGMH UPC:"
